Goal: Information Seeking & Learning: Learn about a topic

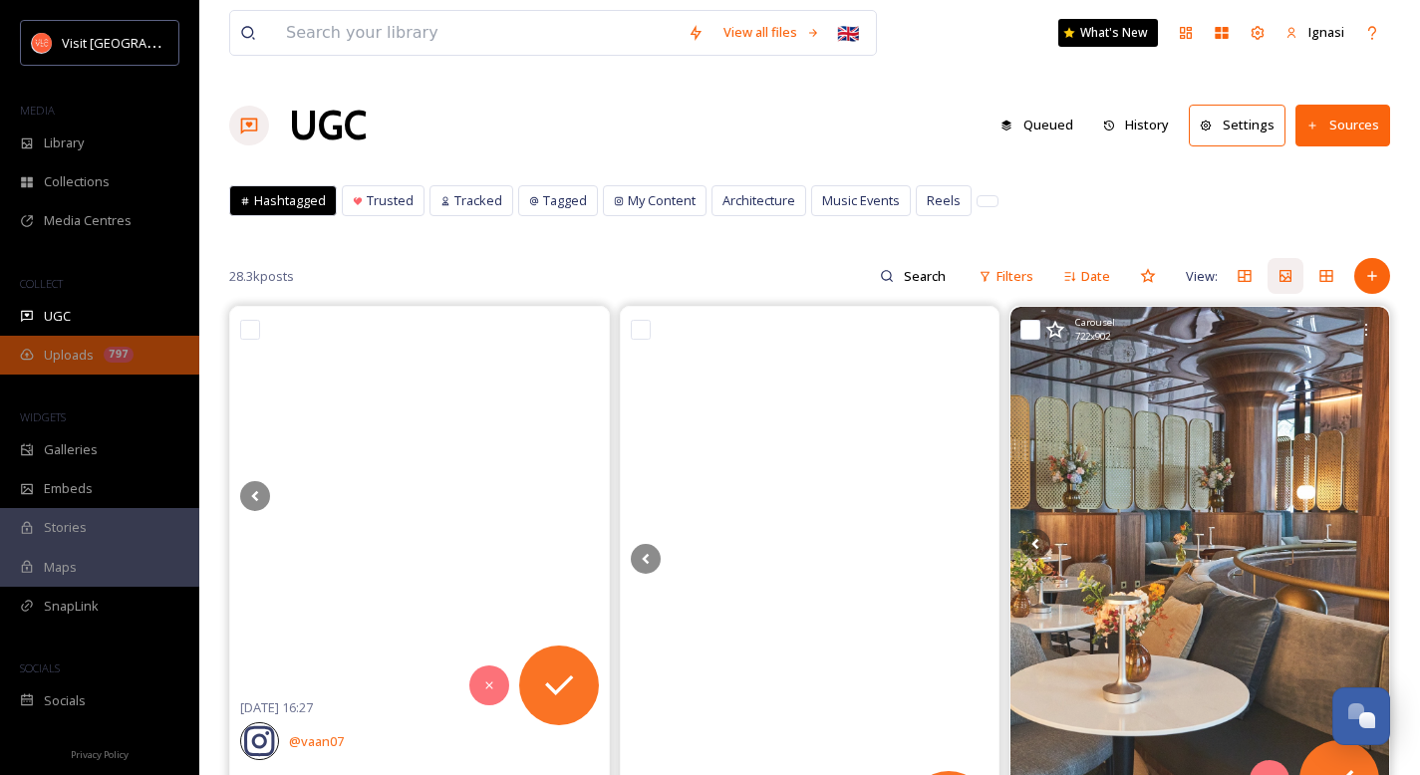
click at [84, 349] on span "Uploads" at bounding box center [69, 355] width 50 height 19
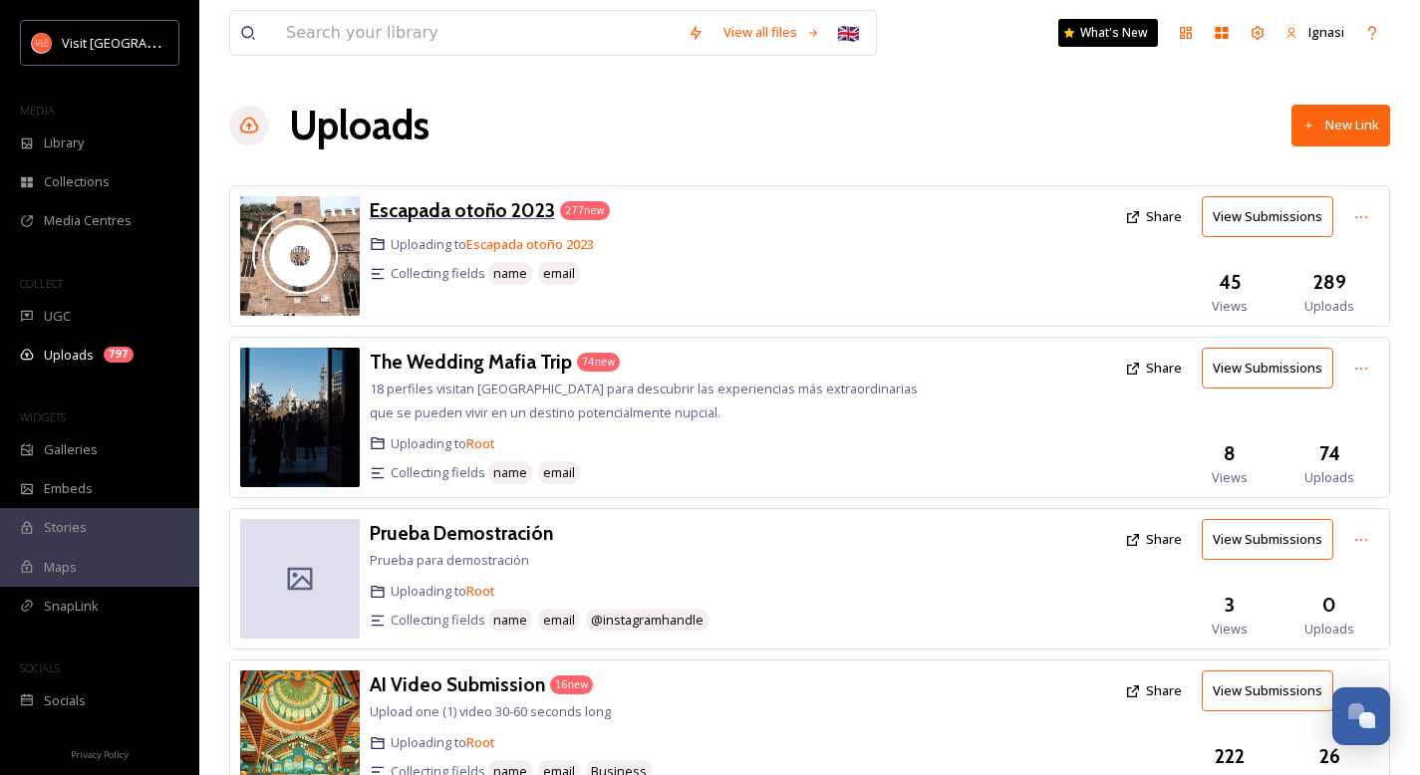
click at [492, 203] on h3 "Escapada otoño 2023" at bounding box center [462, 210] width 185 height 24
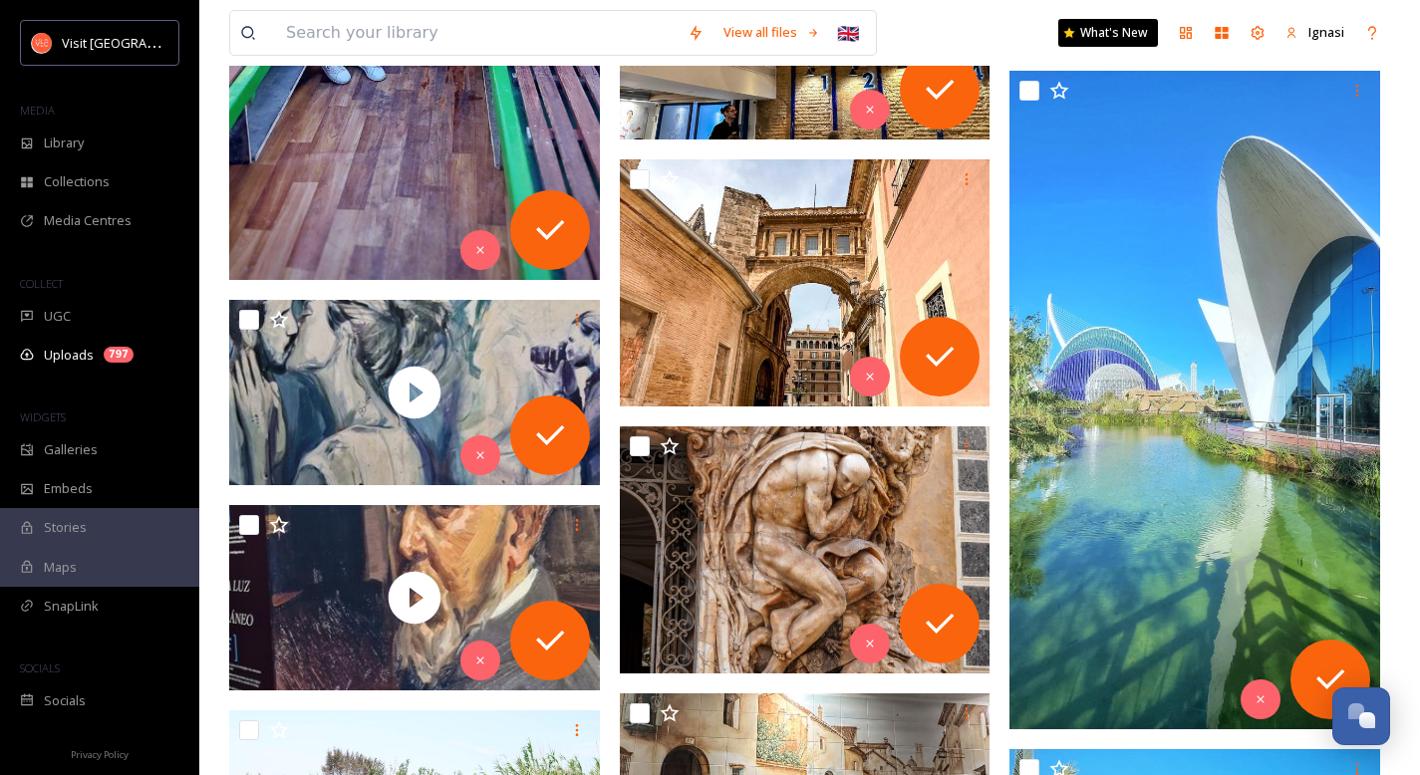
scroll to position [28964, 0]
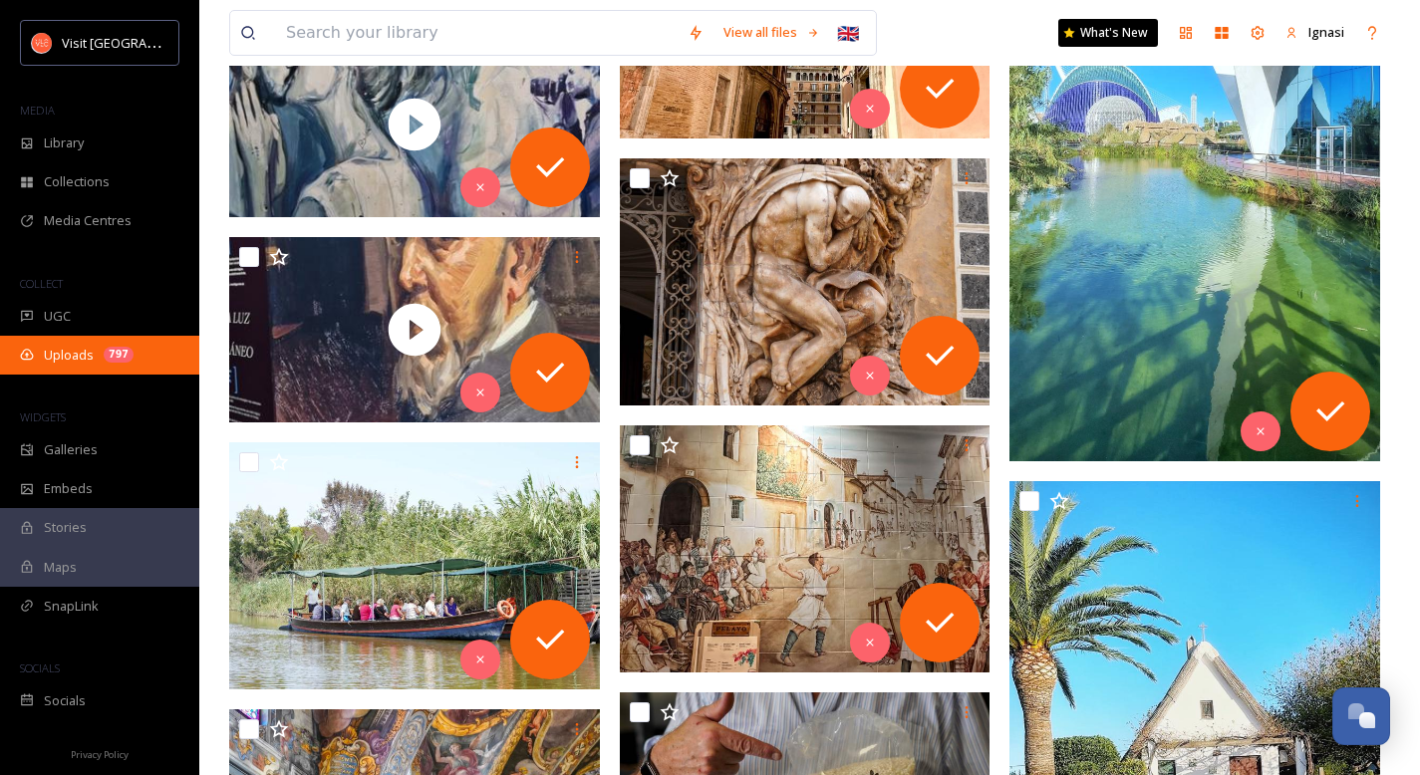
click at [82, 368] on div "Uploads 797" at bounding box center [99, 355] width 199 height 39
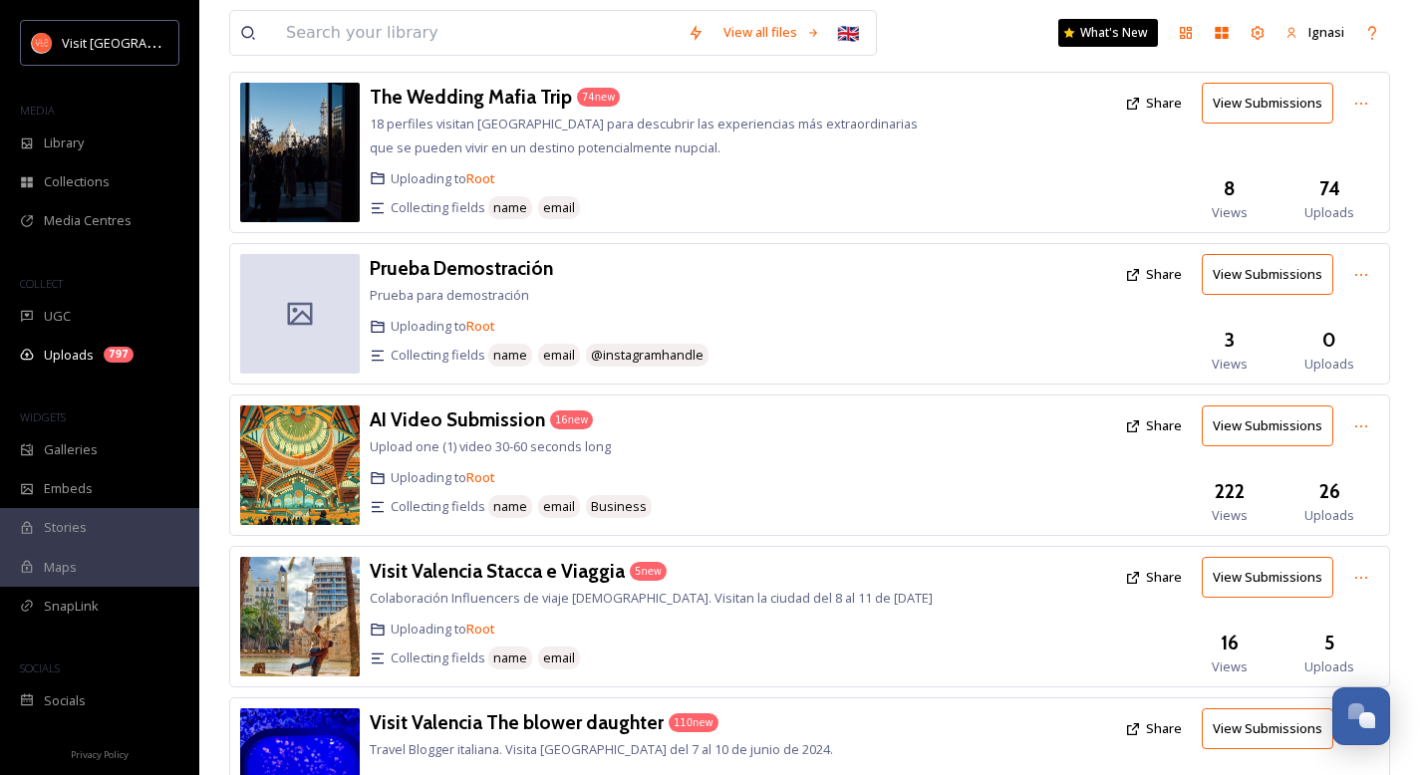
scroll to position [414, 0]
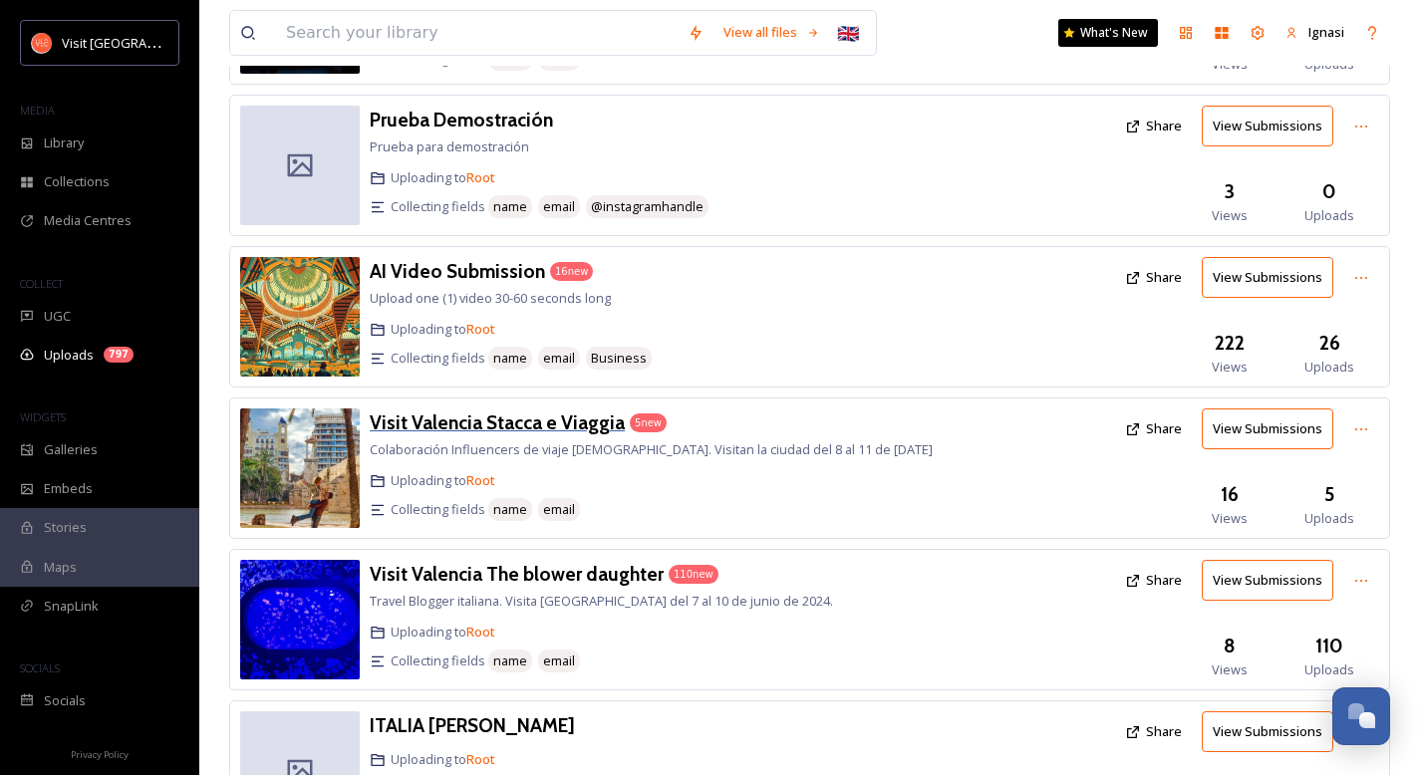
click at [555, 429] on h3 "Visit Valencia Stacca e Viaggia" at bounding box center [497, 423] width 255 height 24
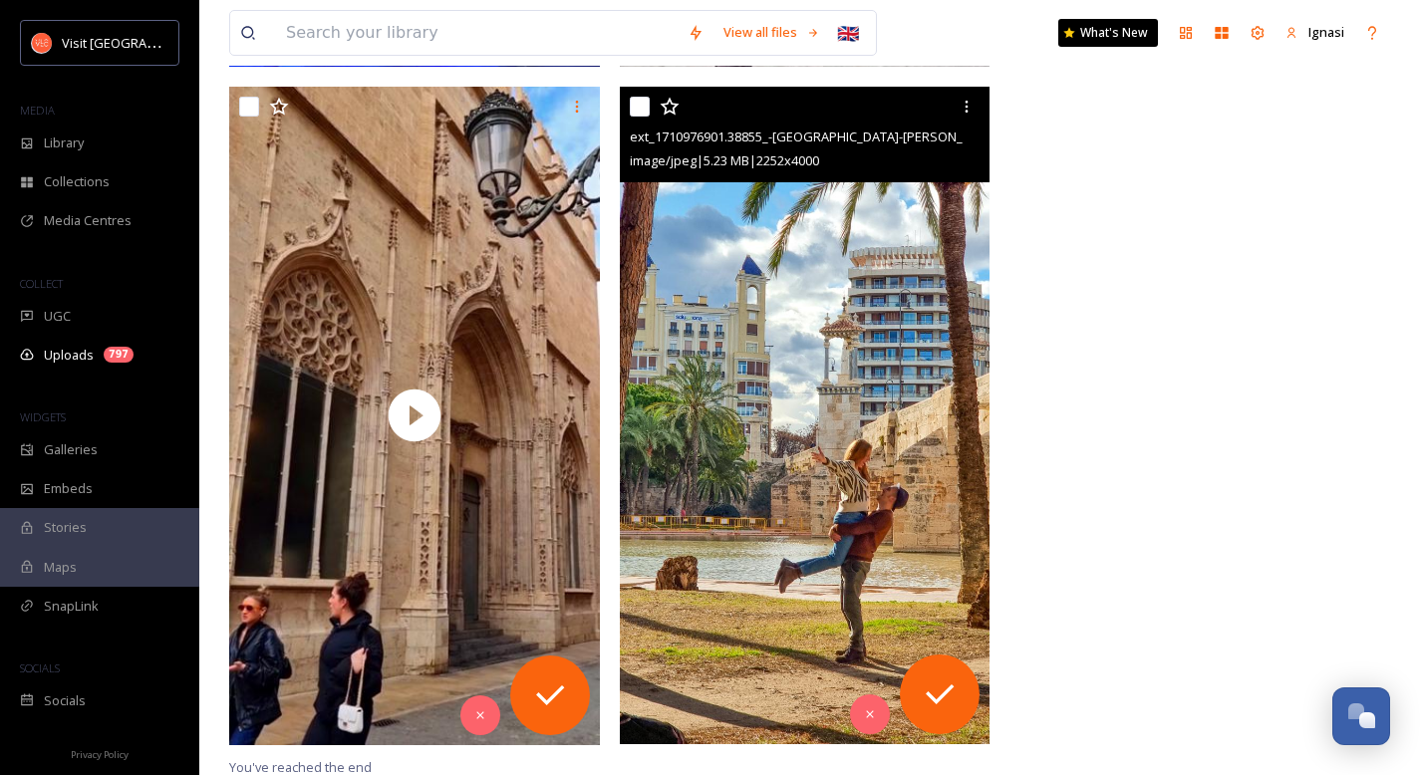
scroll to position [1004, 0]
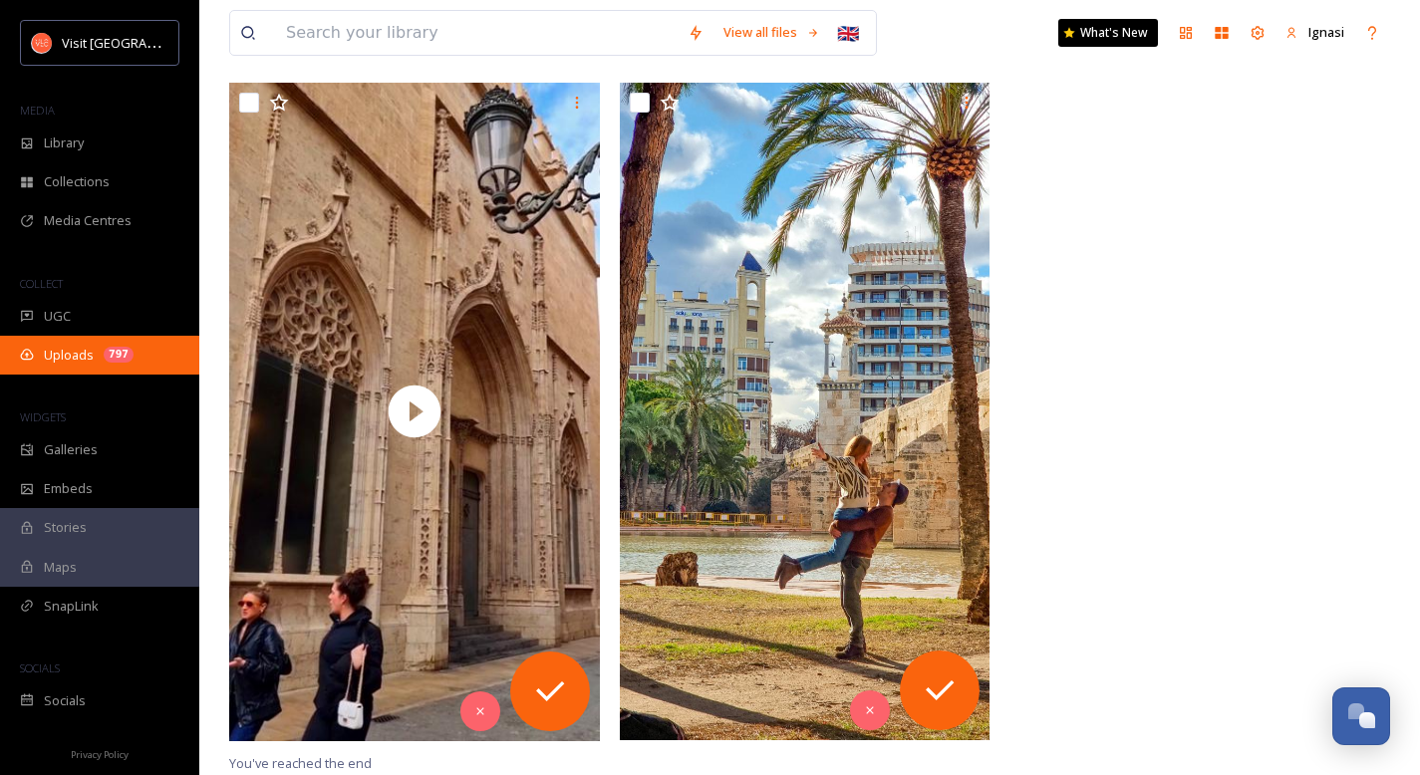
click at [92, 354] on span "Uploads" at bounding box center [69, 355] width 50 height 19
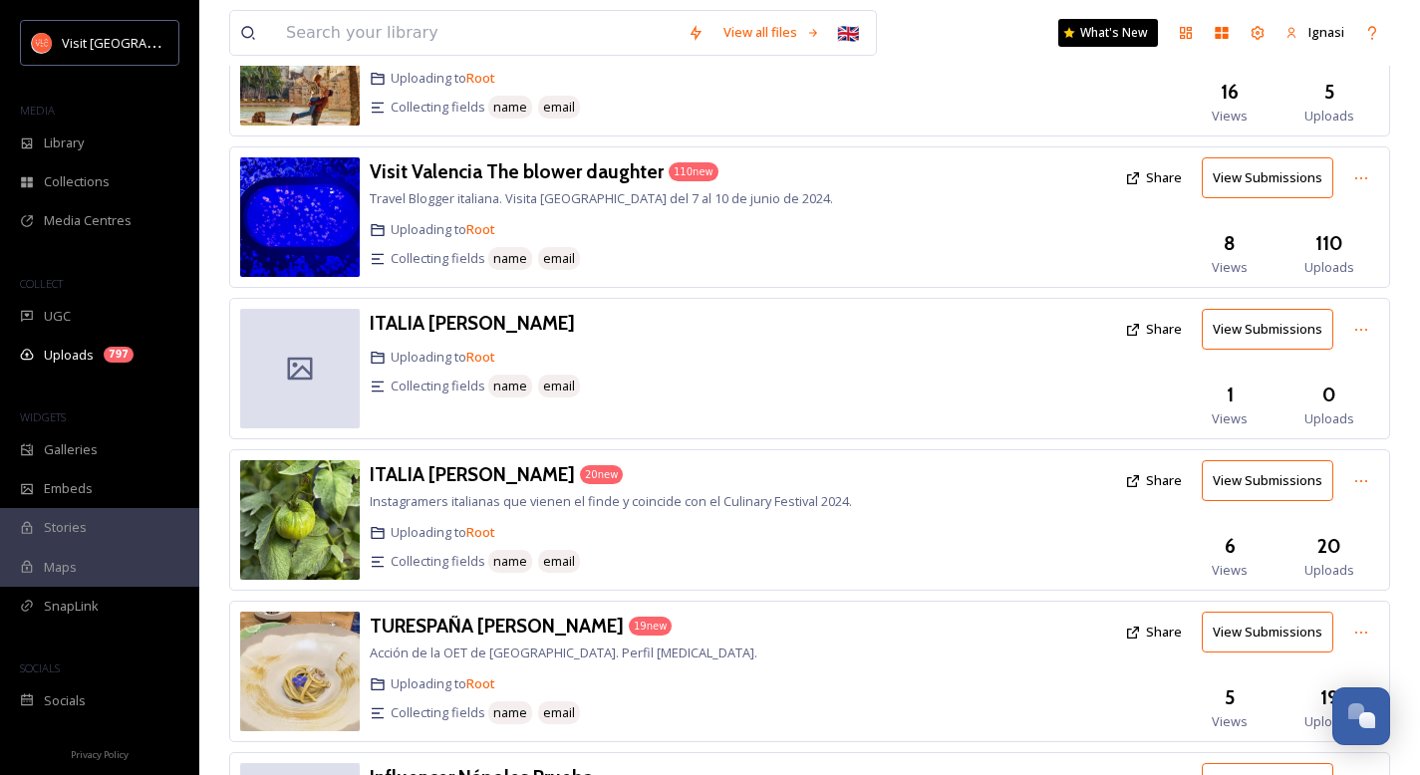
scroll to position [840, 0]
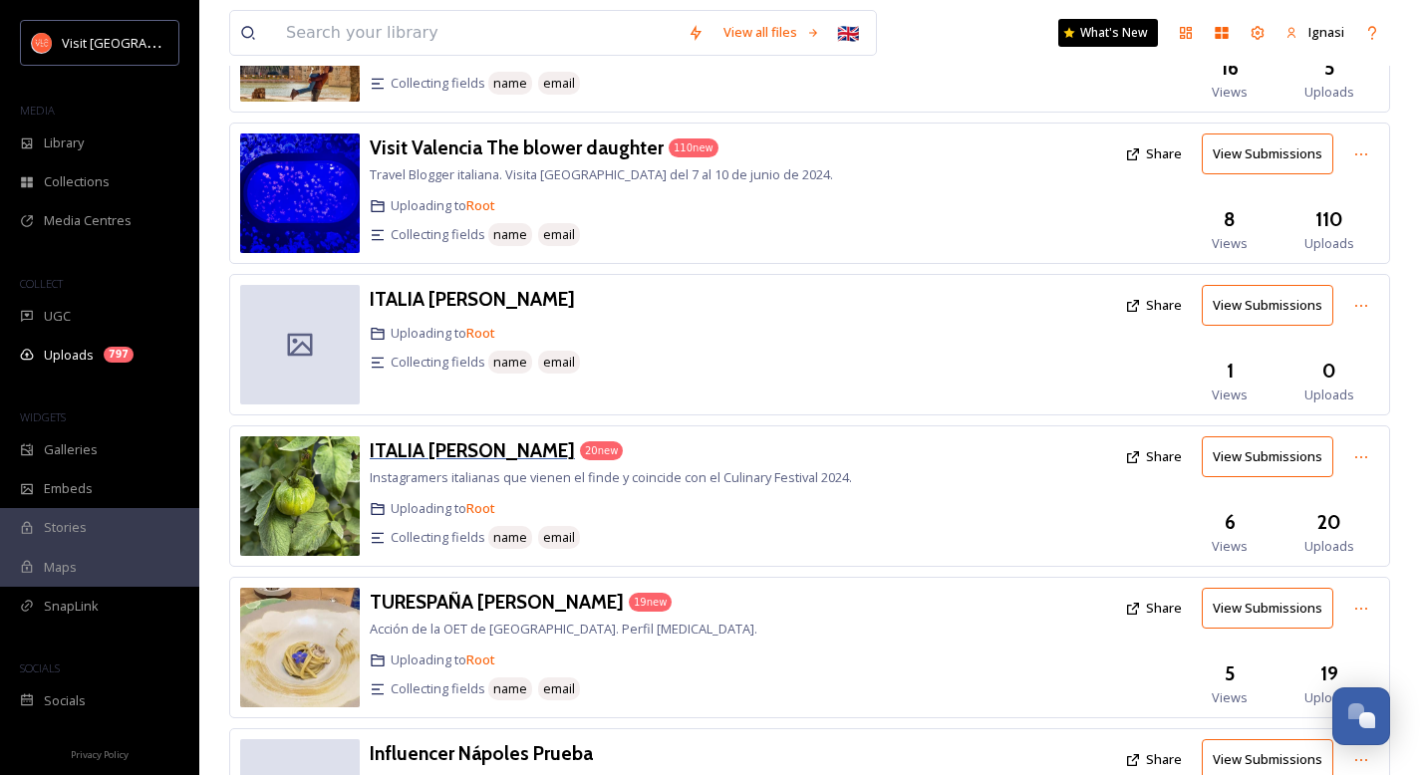
click at [485, 442] on h3 "ITALIA [PERSON_NAME]" at bounding box center [472, 451] width 205 height 24
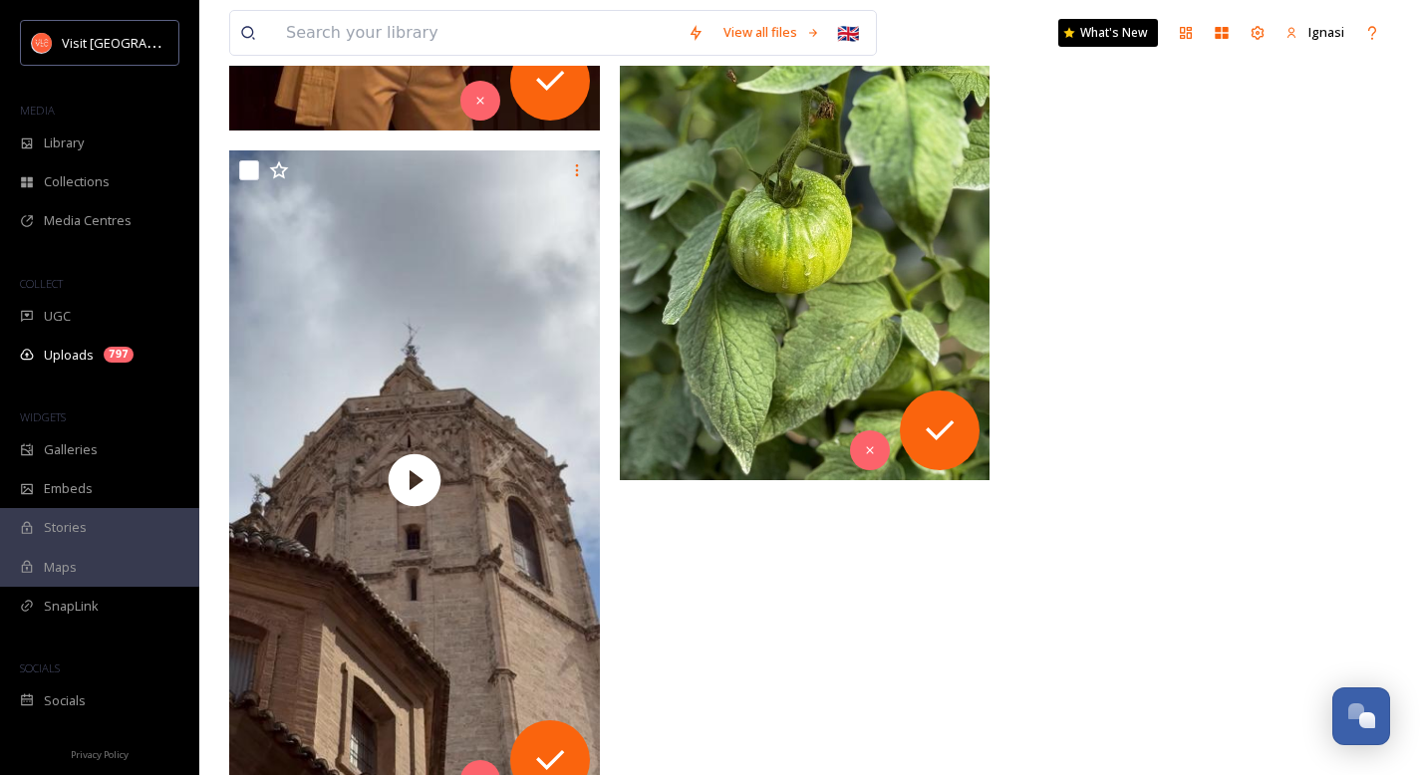
scroll to position [4354, 0]
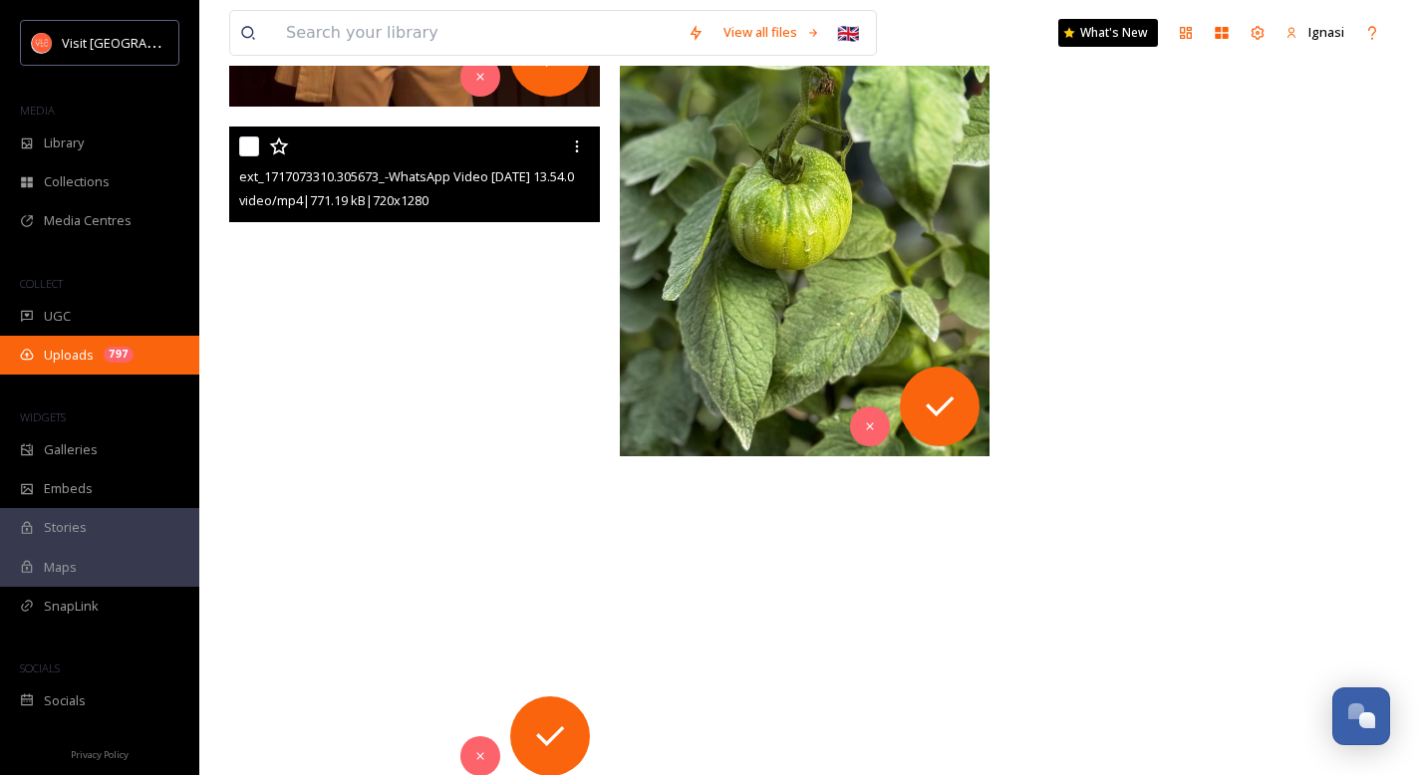
click at [100, 350] on div "Uploads 797" at bounding box center [99, 355] width 199 height 39
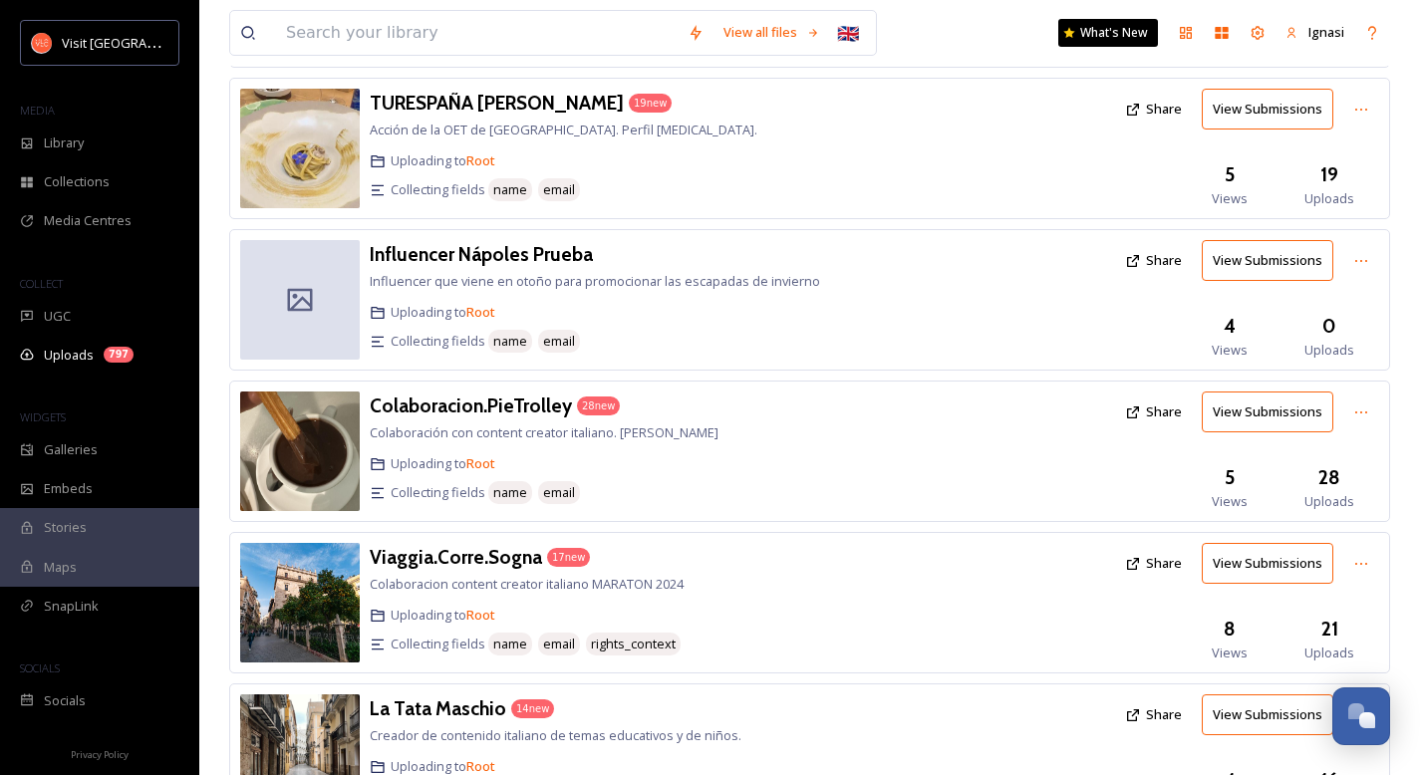
scroll to position [1382, 0]
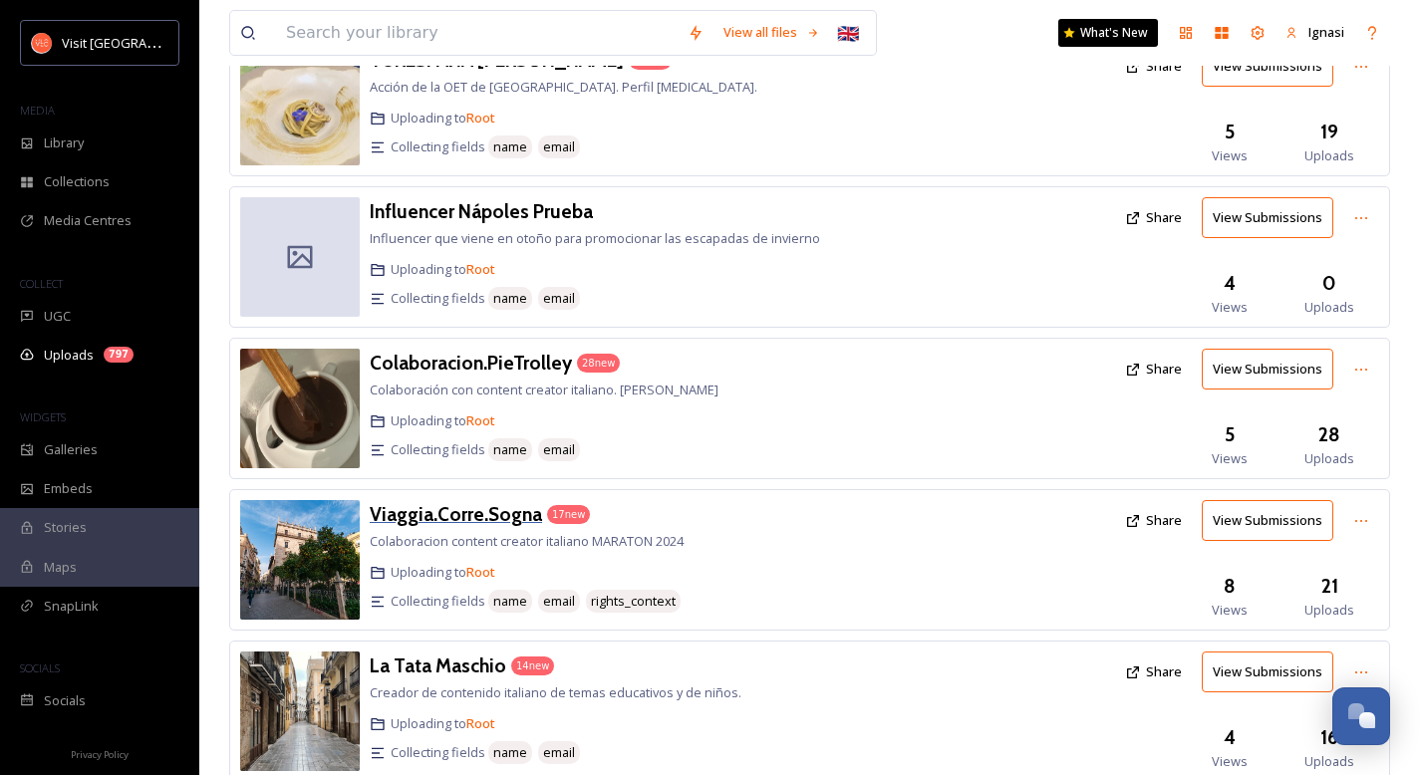
click at [449, 520] on h3 "Viaggia.Corre.Sogna" at bounding box center [456, 514] width 172 height 24
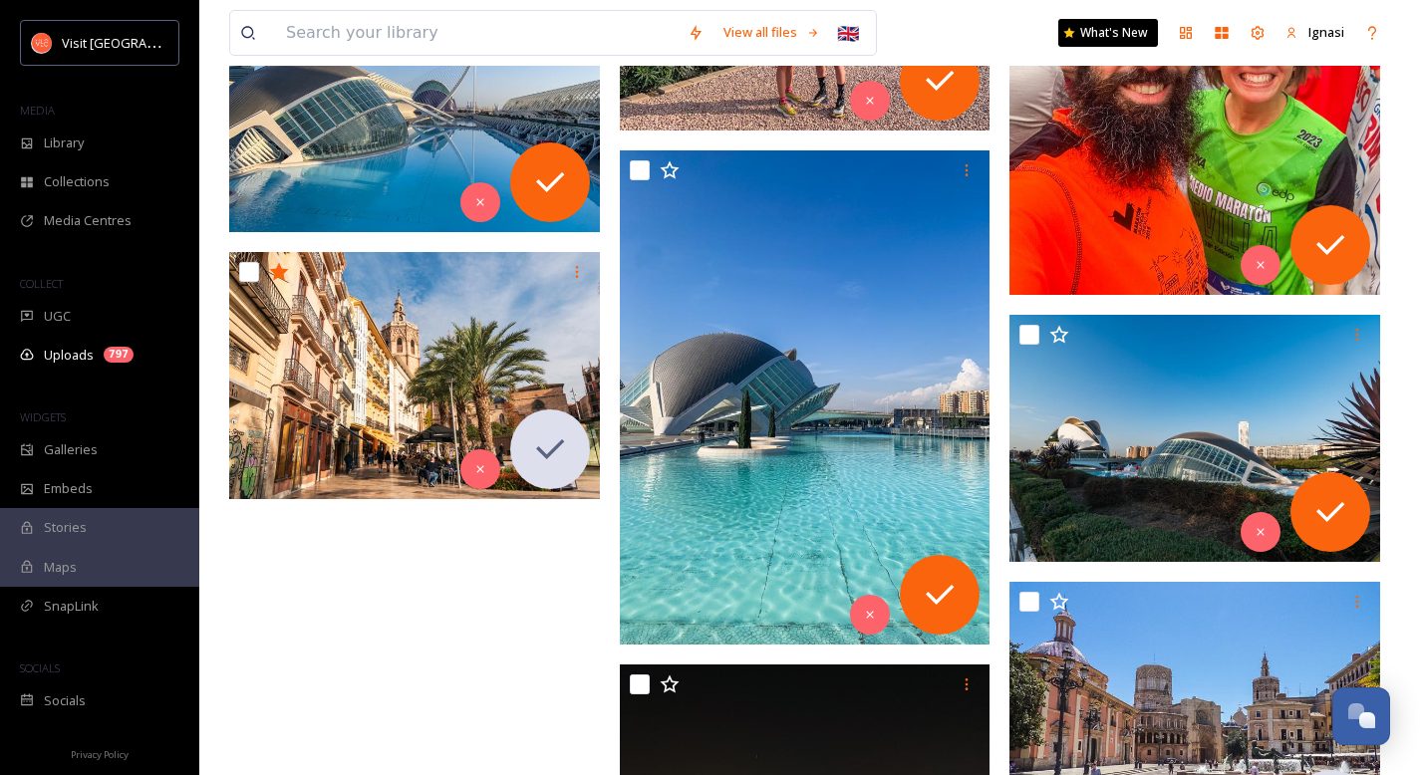
scroll to position [2051, 0]
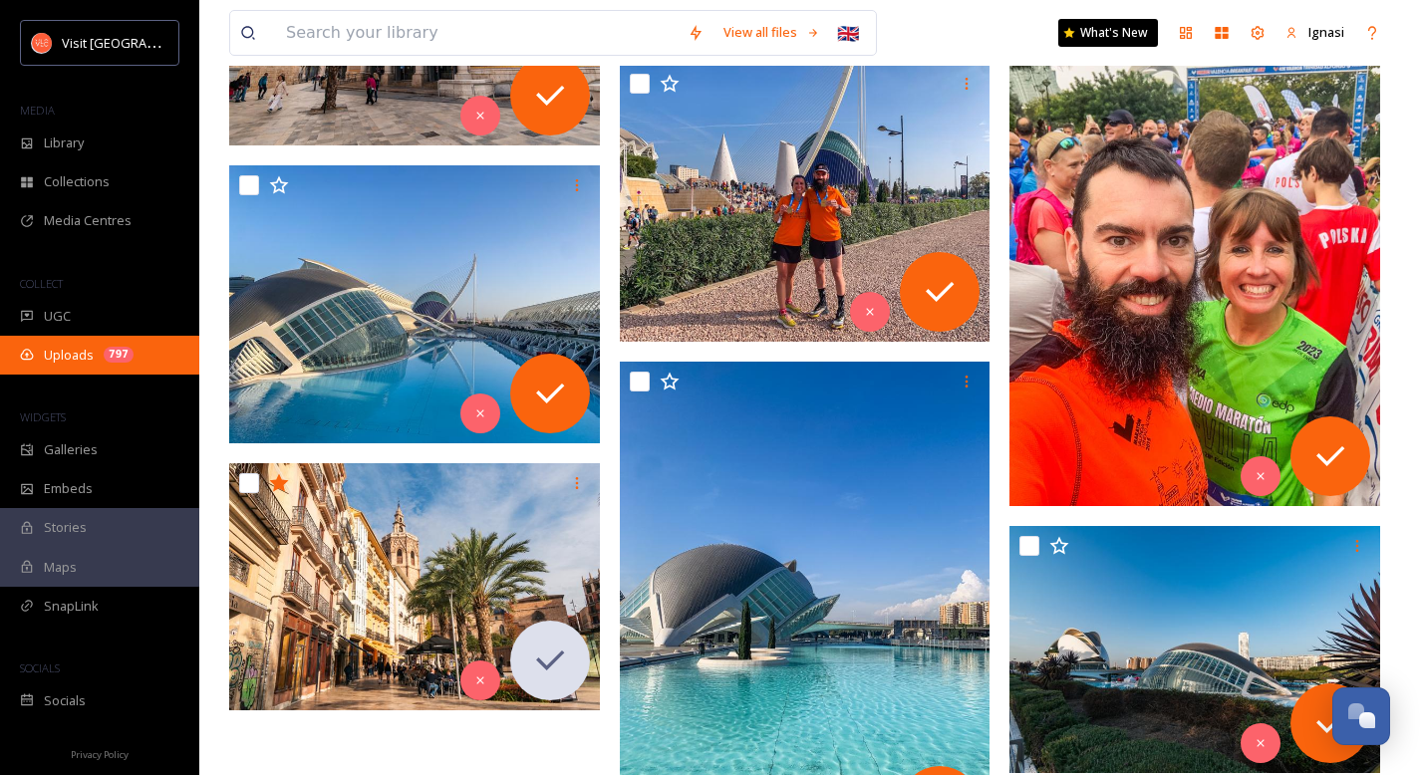
click at [71, 363] on span "Uploads" at bounding box center [69, 355] width 50 height 19
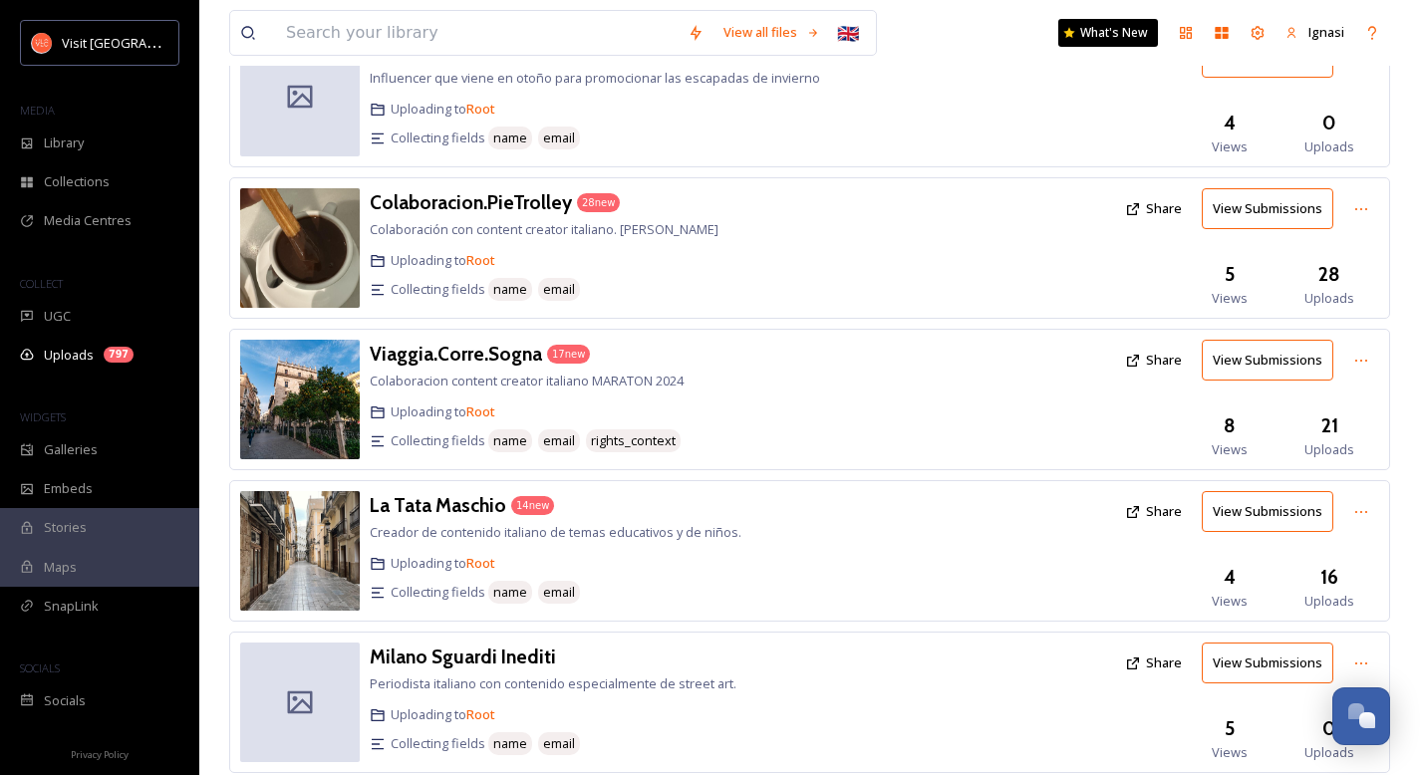
scroll to position [1688, 0]
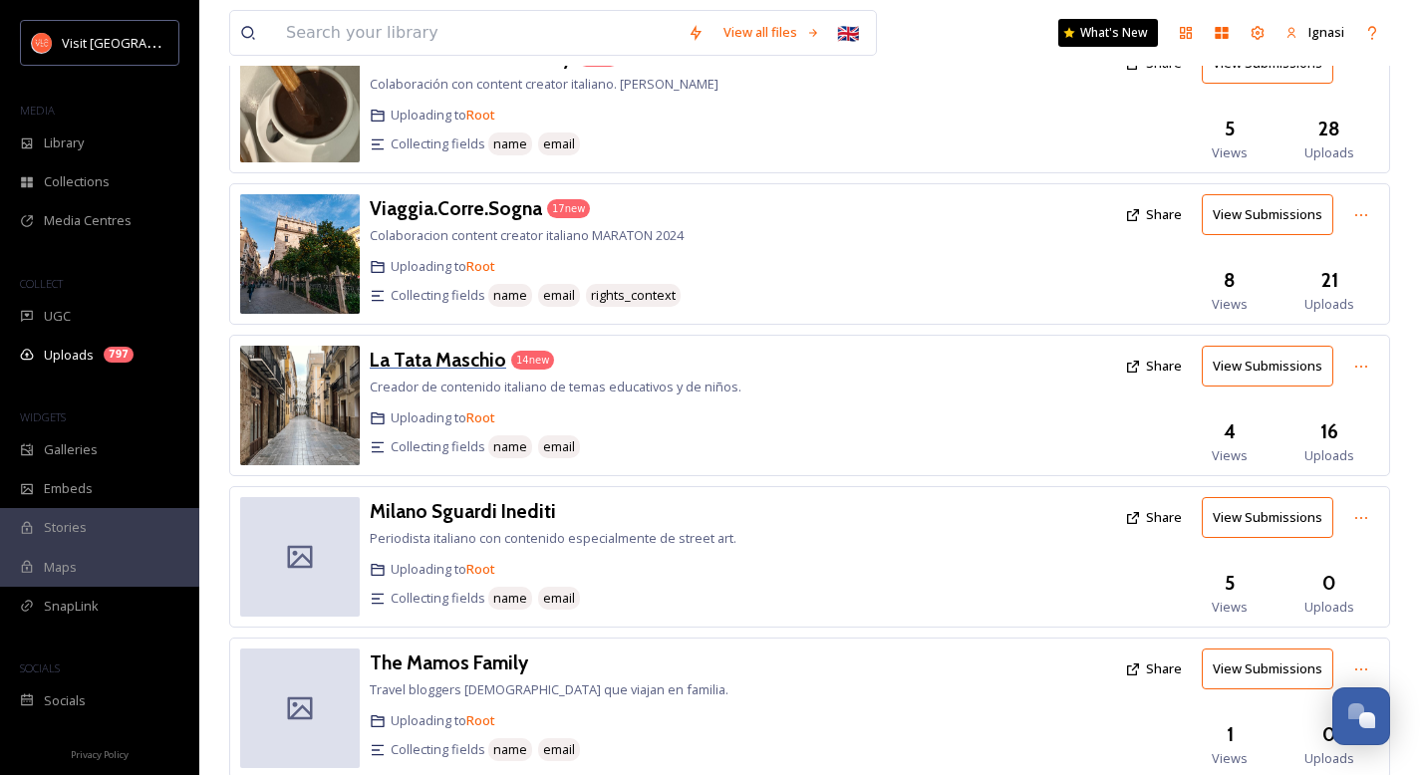
click at [459, 372] on div "La Tata Maschio" at bounding box center [438, 360] width 137 height 29
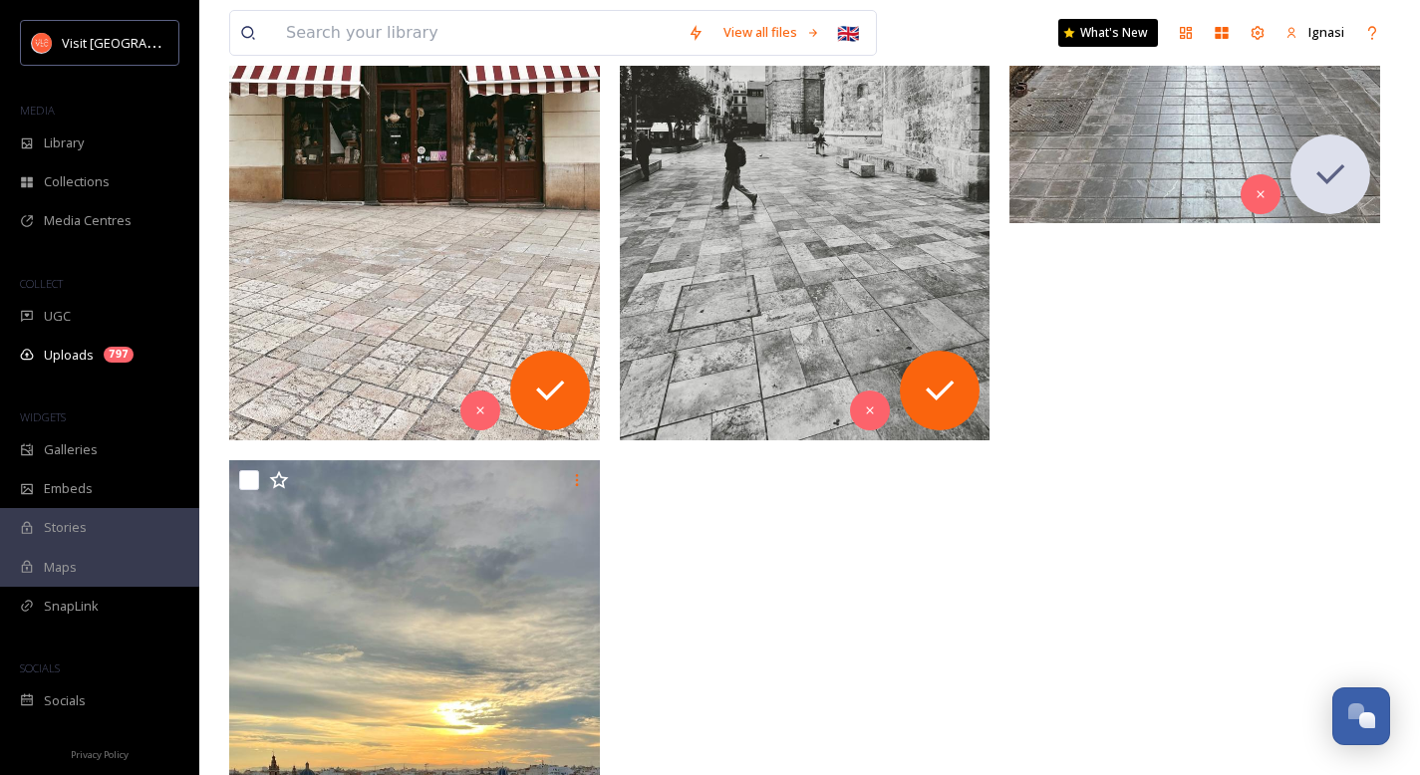
scroll to position [3555, 0]
